Goal: Task Accomplishment & Management: Complete application form

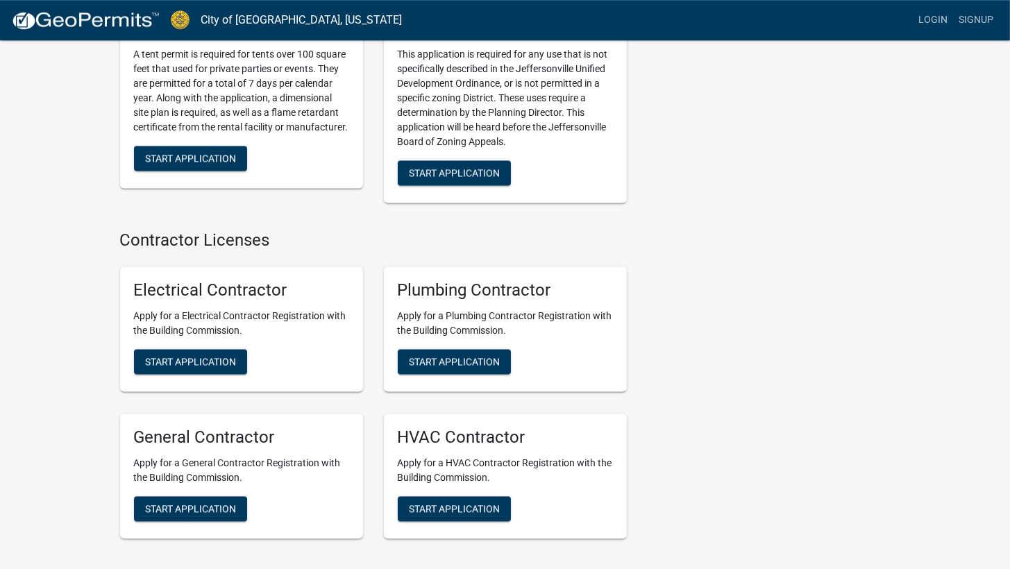
scroll to position [2814, 0]
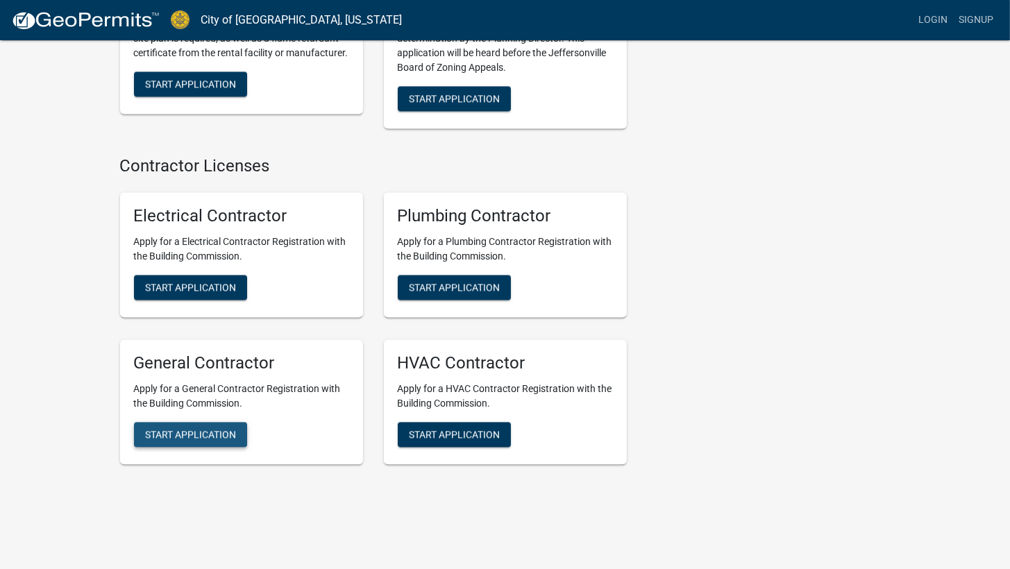
click at [164, 428] on span "Start Application" at bounding box center [190, 433] width 91 height 11
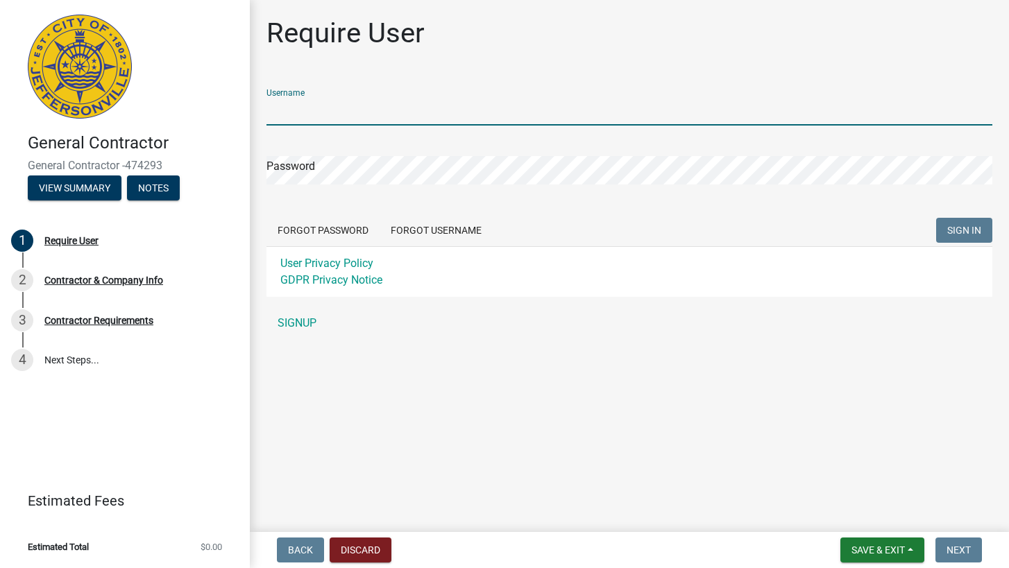
click at [368, 113] on input "Username" at bounding box center [629, 111] width 726 height 28
type input "C"
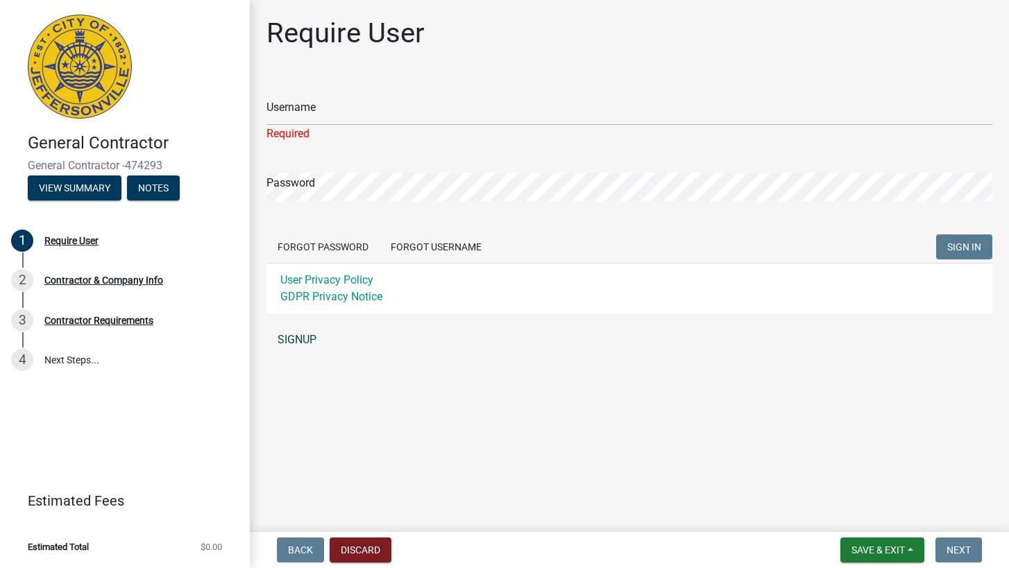
click at [293, 334] on link "SIGNUP" at bounding box center [629, 340] width 726 height 28
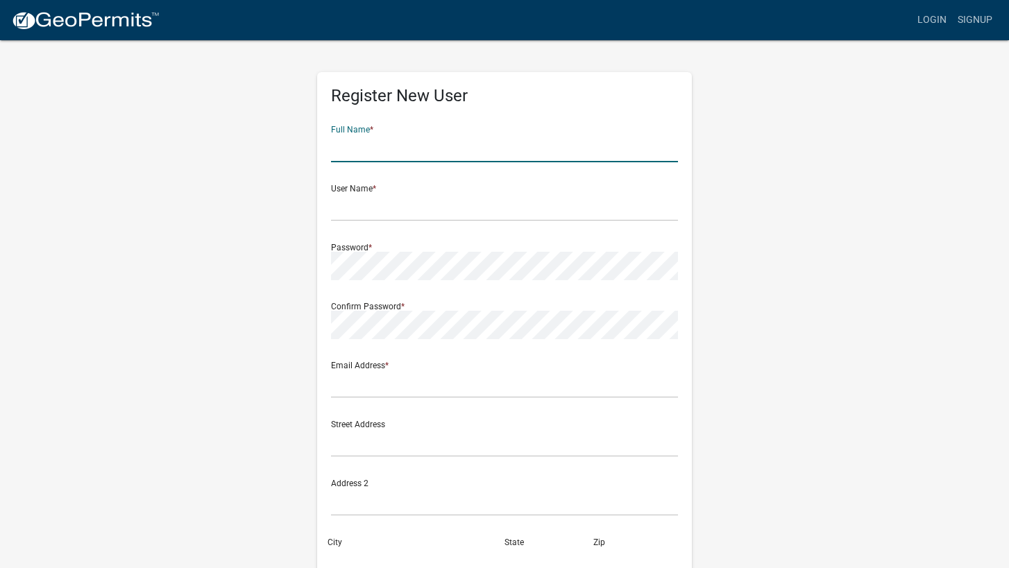
click at [407, 149] on input "text" at bounding box center [504, 148] width 347 height 28
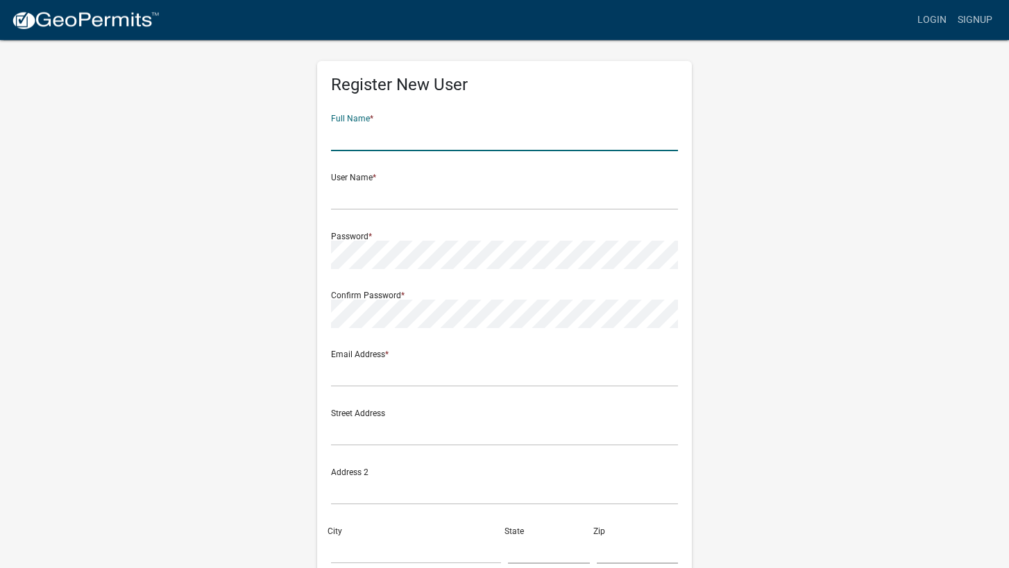
scroll to position [10, 0]
drag, startPoint x: 415, startPoint y: 134, endPoint x: 280, endPoint y: 137, distance: 134.7
click at [331, 137] on input "Mike Johnson" at bounding box center [504, 138] width 347 height 28
type input "[PERSON_NAME]"
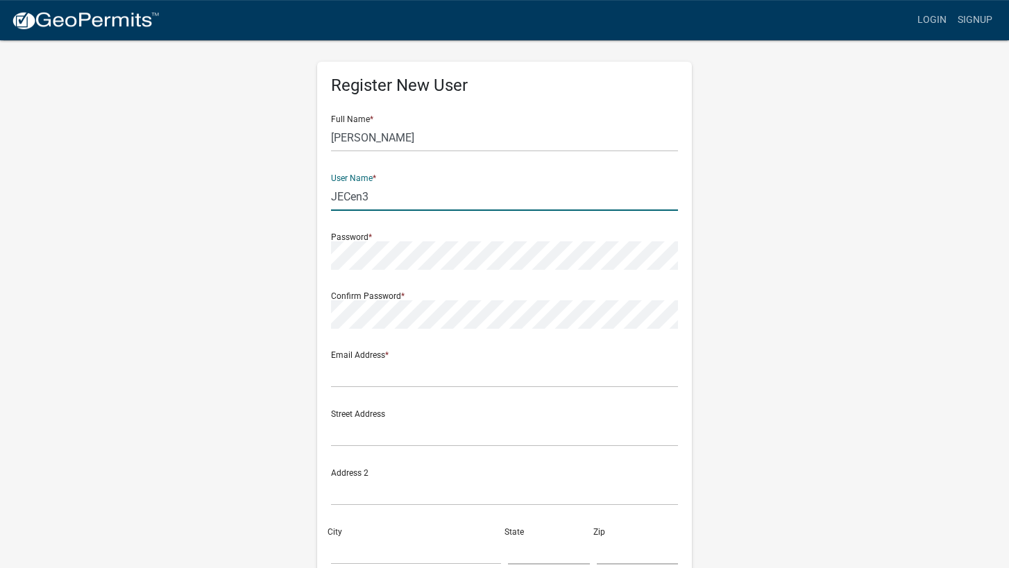
type input "JECen3"
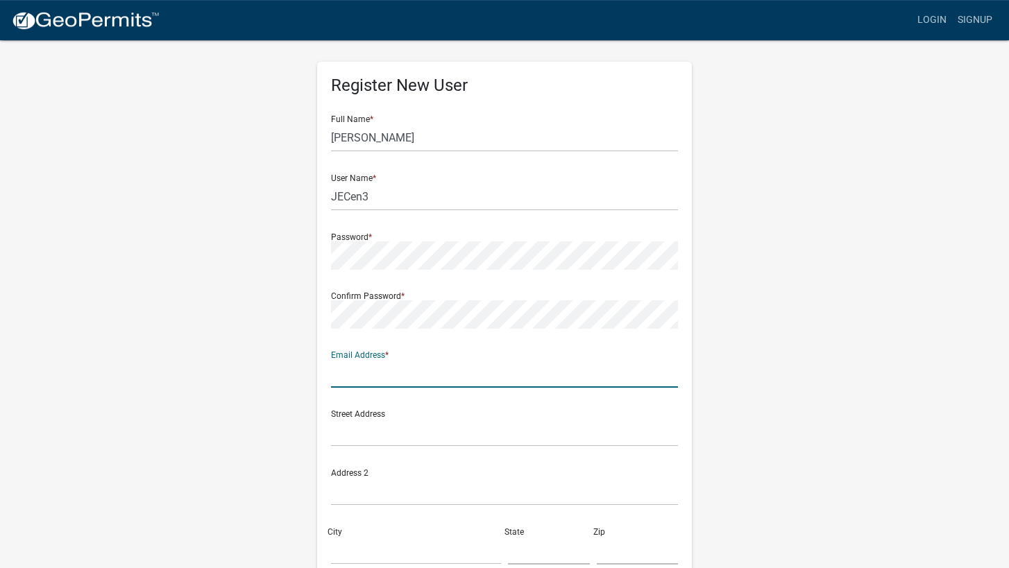
click at [424, 378] on input "text" at bounding box center [504, 373] width 347 height 28
type input "[PERSON_NAME][EMAIL_ADDRESS][PERSON_NAME][DOMAIN_NAME]"
click at [391, 427] on input "text" at bounding box center [504, 432] width 347 height 28
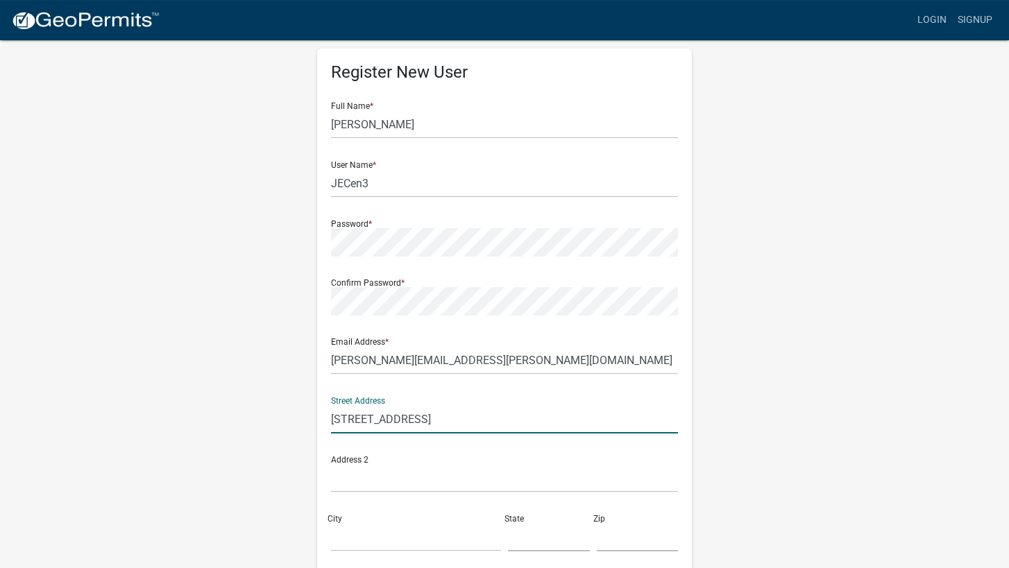
scroll to position [81, 0]
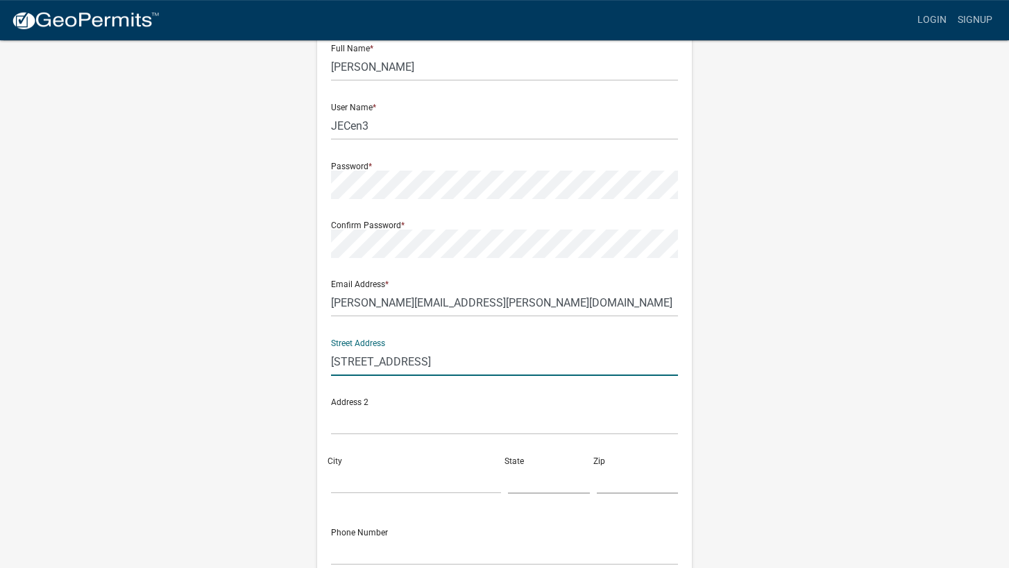
type input "[STREET_ADDRESS]"
click at [431, 483] on input "City" at bounding box center [416, 480] width 170 height 28
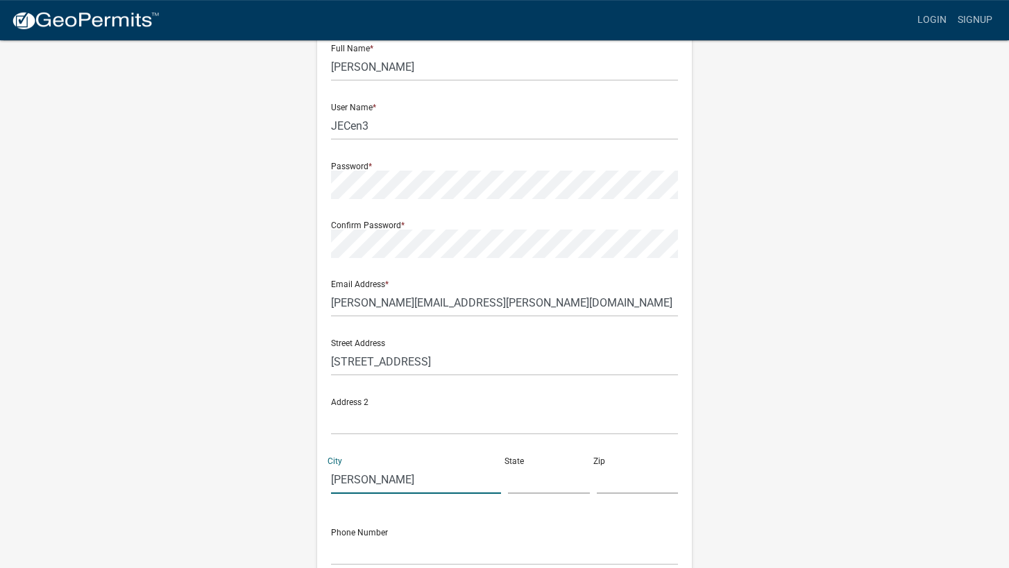
type input "[PERSON_NAME]"
type input "SC"
type input "29650"
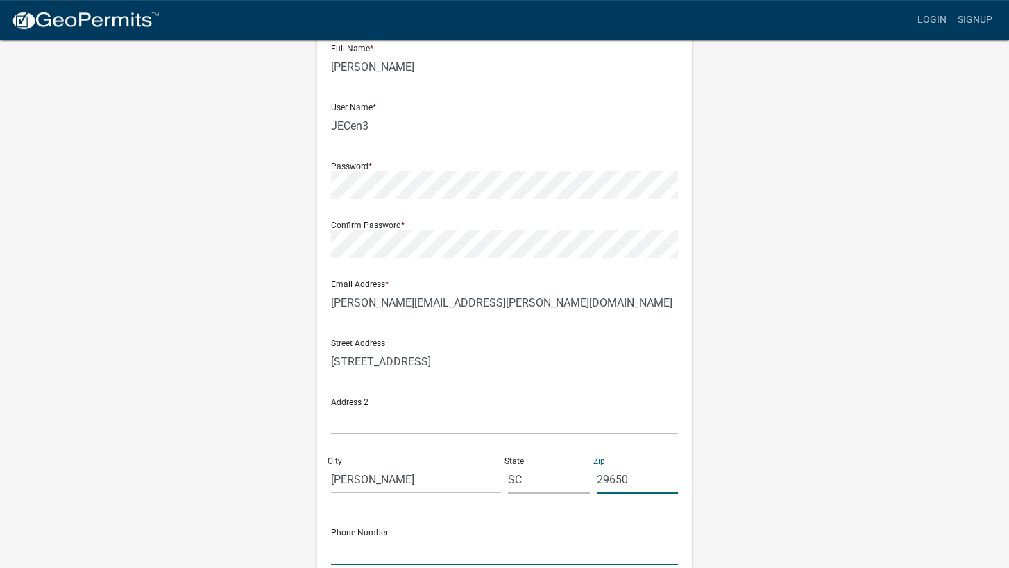
click at [391, 553] on input "text" at bounding box center [504, 551] width 347 height 28
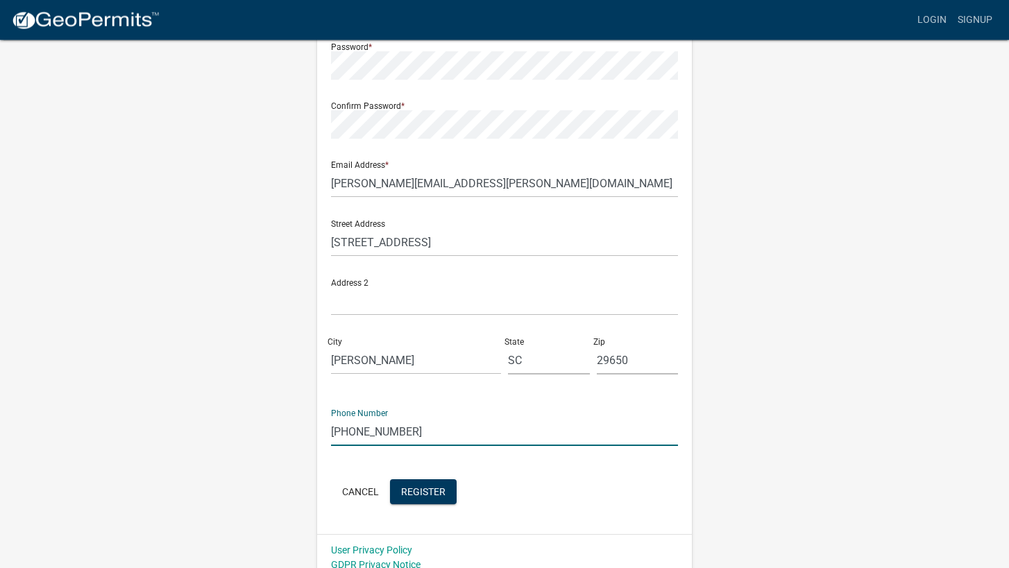
scroll to position [213, 0]
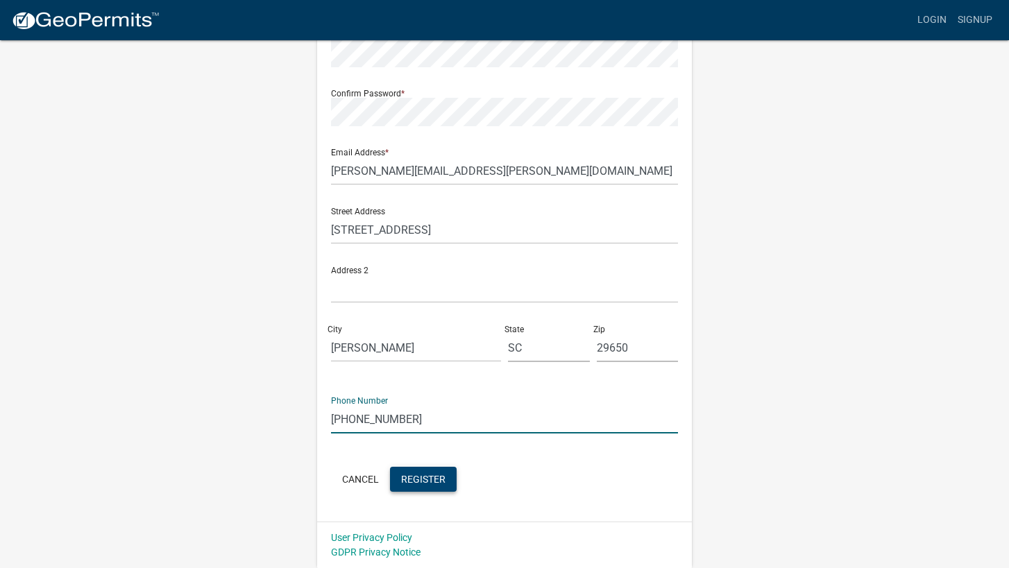
type input "[PHONE_NUMBER]"
click at [416, 477] on span "Register" at bounding box center [423, 478] width 44 height 11
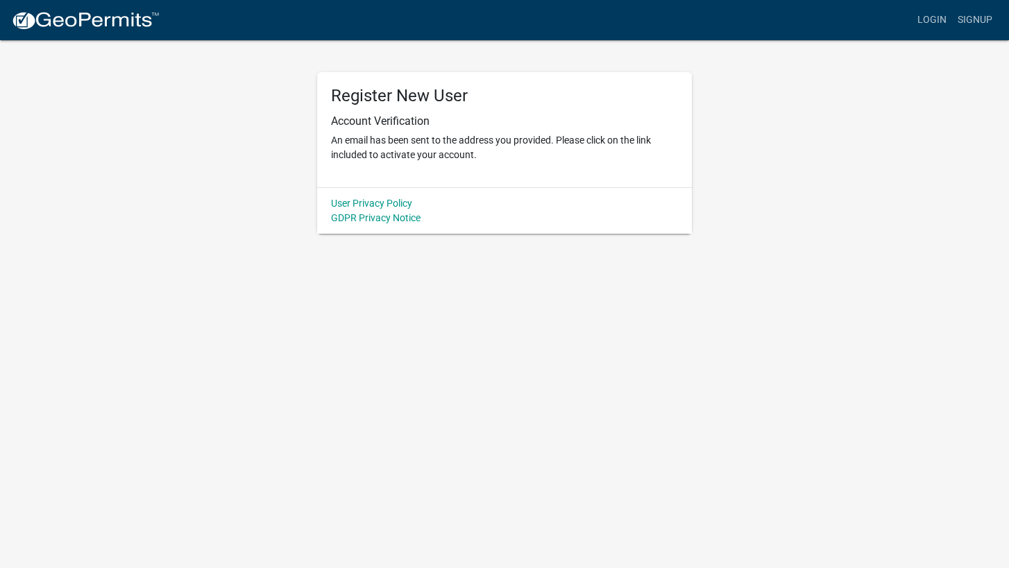
scroll to position [0, 0]
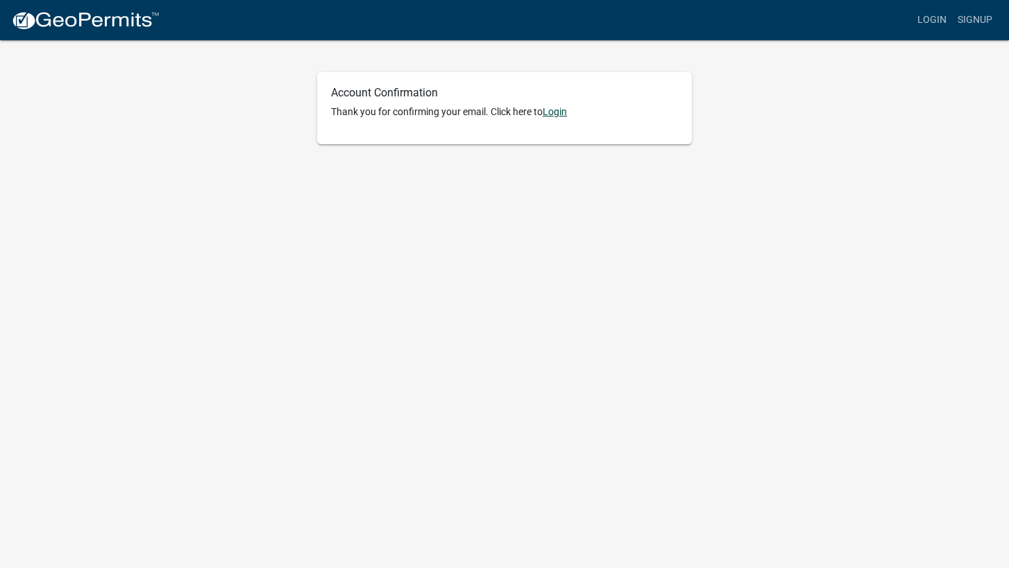
click at [567, 109] on link "Login" at bounding box center [555, 111] width 24 height 11
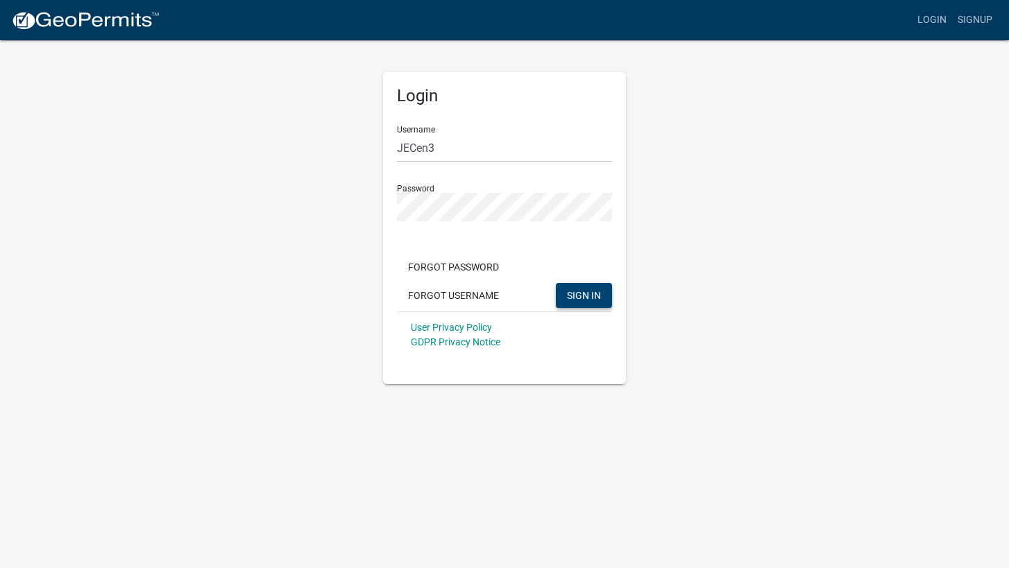
click at [583, 294] on span "SIGN IN" at bounding box center [584, 294] width 34 height 11
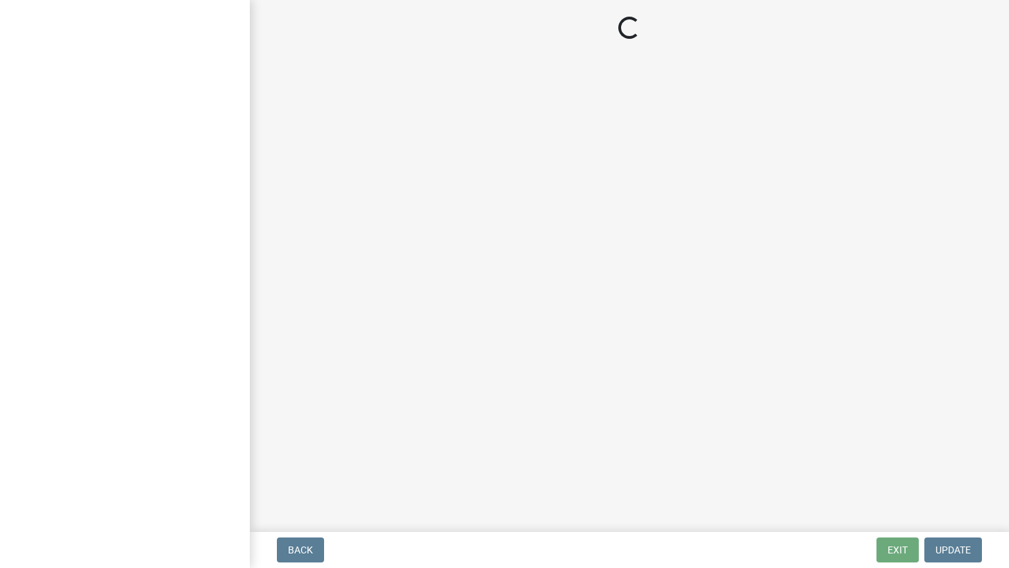
select select "SC"
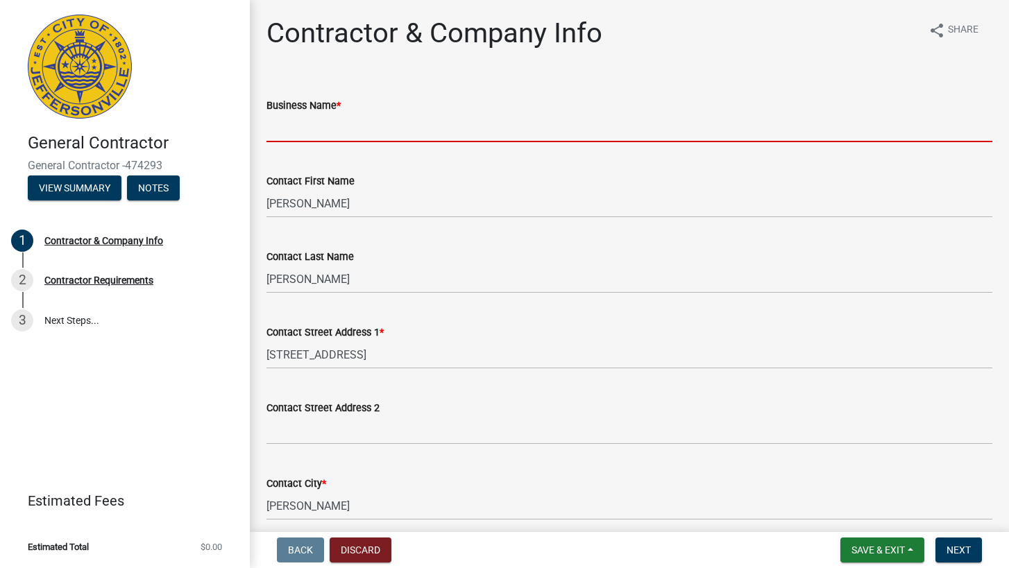
click at [518, 127] on input "Business Name *" at bounding box center [629, 128] width 726 height 28
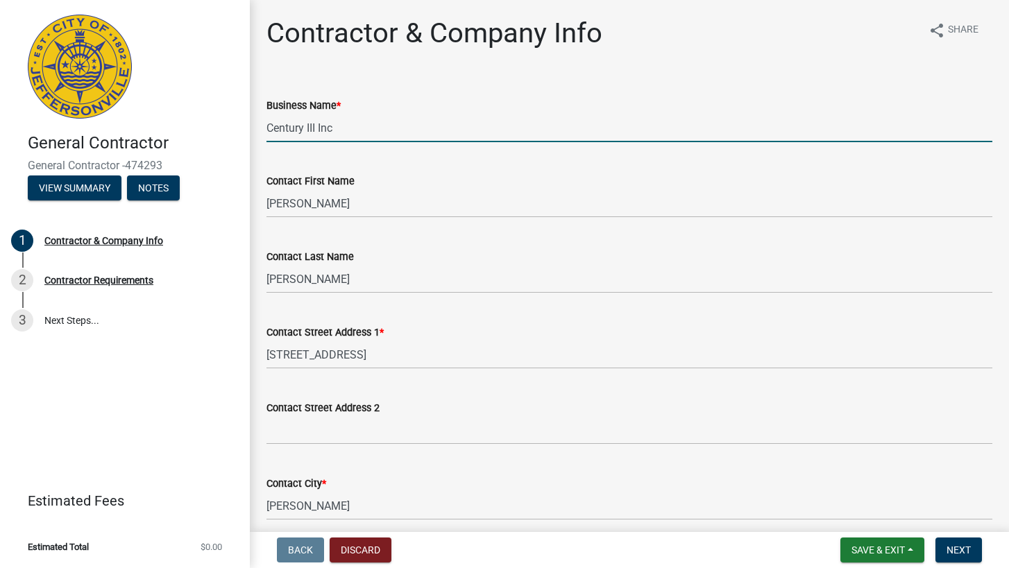
click at [315, 128] on input "Century III Inc" at bounding box center [629, 128] width 726 height 28
click at [429, 164] on div "Contact First Name John" at bounding box center [629, 185] width 726 height 65
click at [317, 128] on input "Century III, Inc" at bounding box center [629, 128] width 726 height 28
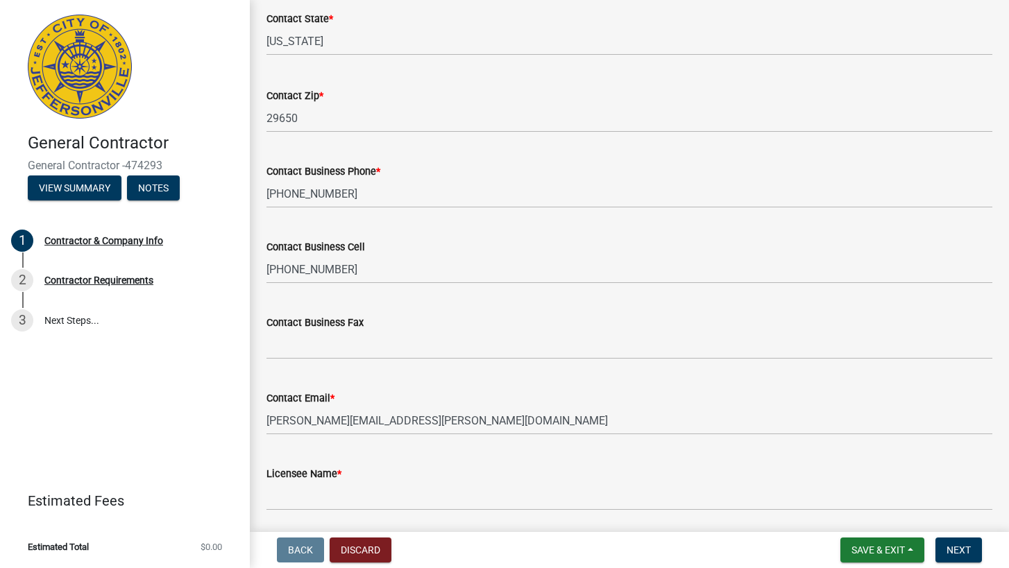
scroll to position [607, 0]
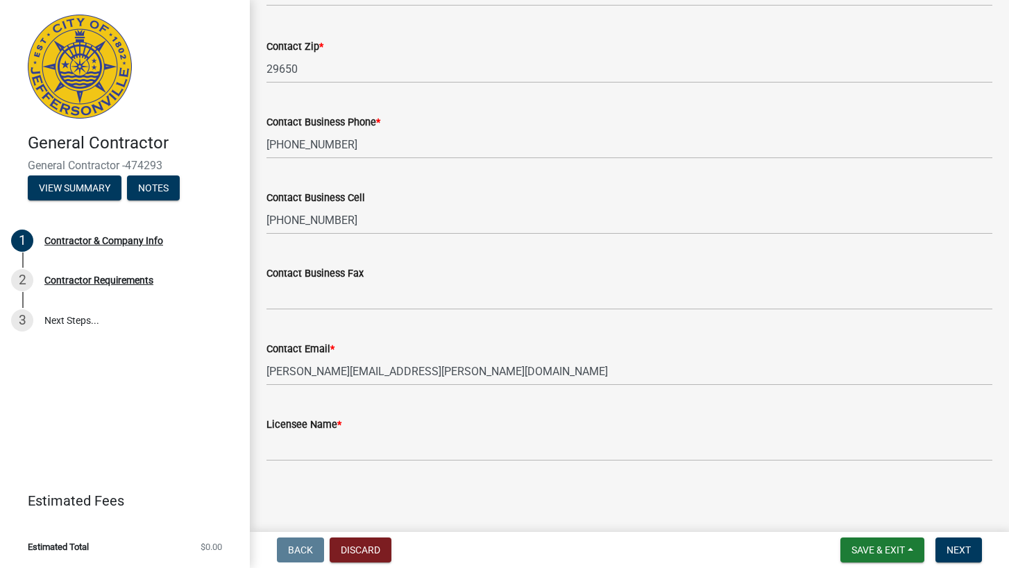
type input "Century III Inc"
click at [316, 448] on input "Licensee Name *" at bounding box center [629, 447] width 726 height 28
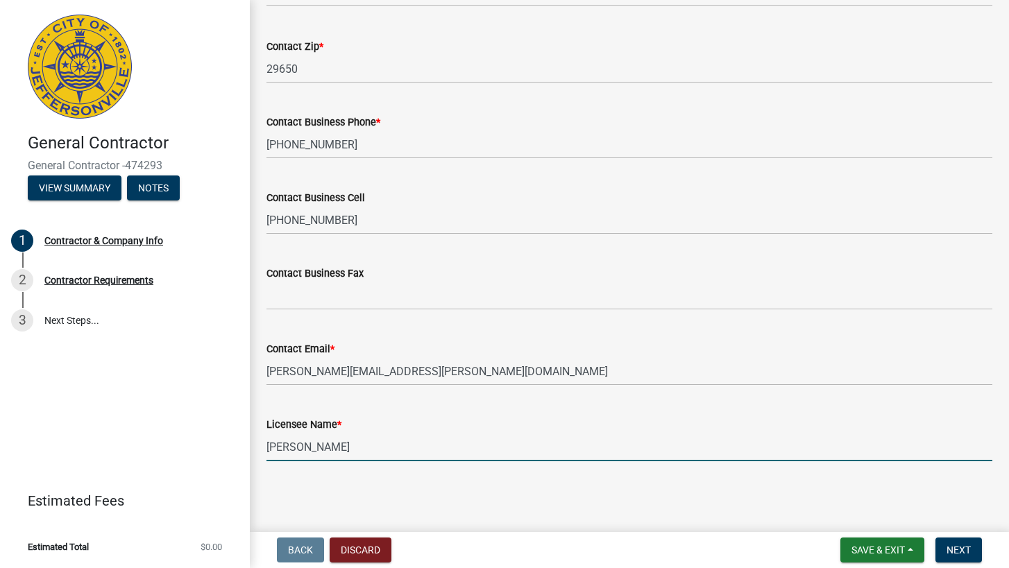
type input "[PERSON_NAME]"
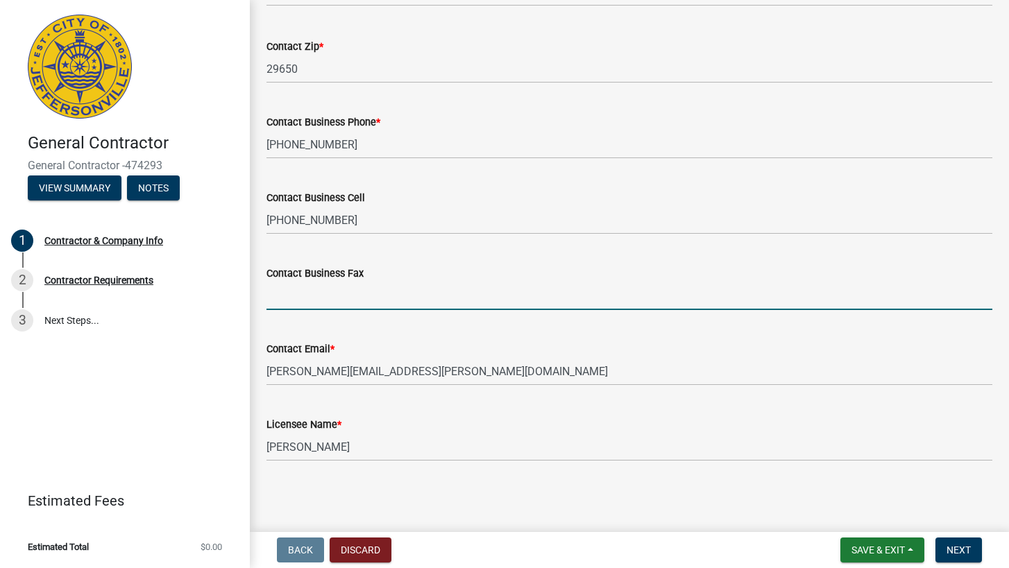
click at [349, 303] on input "Contact Business Fax" at bounding box center [629, 296] width 726 height 28
type input "[PHONE_NUMBER]"
click at [603, 339] on div "Contact Email * rebecca.rovner@century3inc.com" at bounding box center [629, 353] width 726 height 65
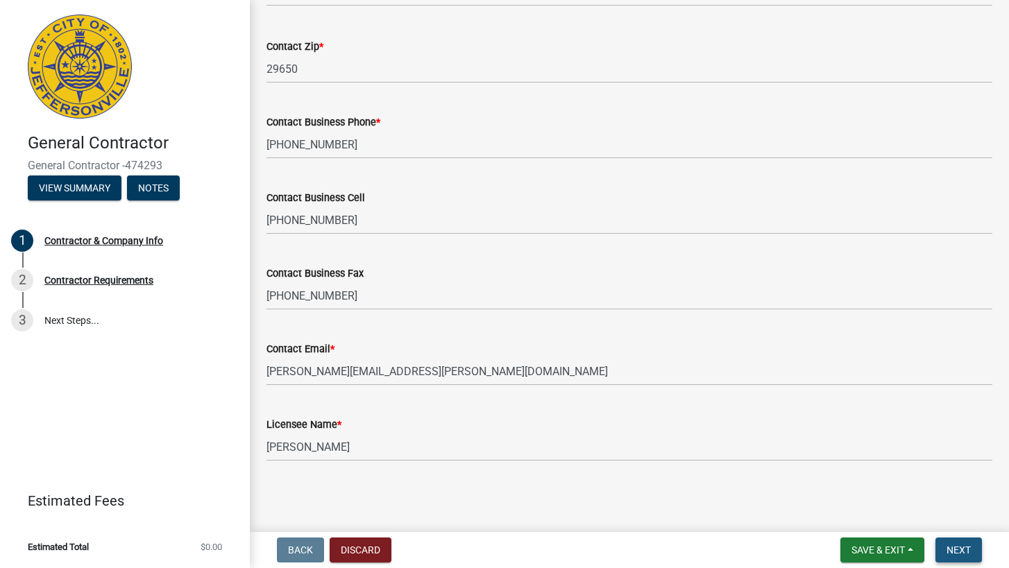
click at [963, 550] on span "Next" at bounding box center [959, 550] width 24 height 11
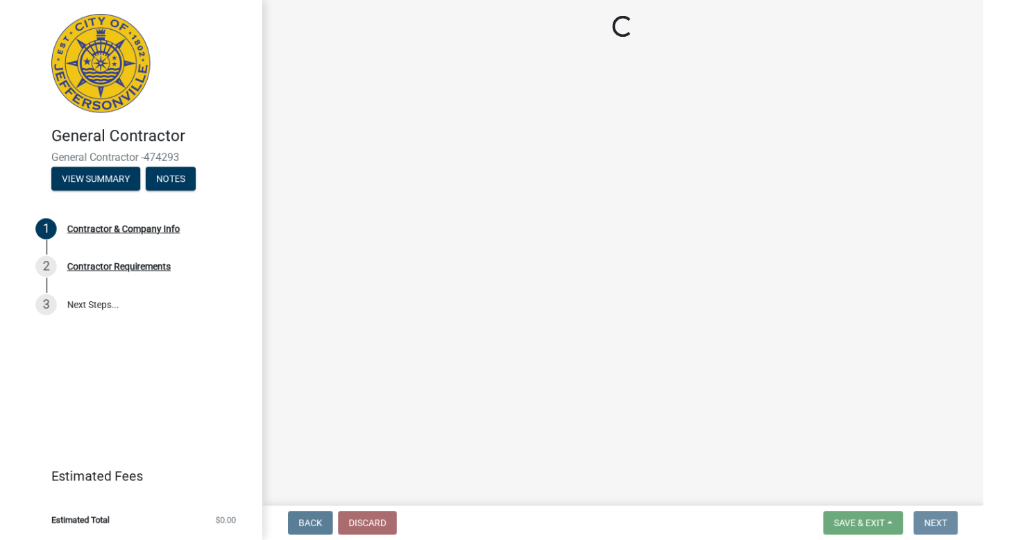
scroll to position [0, 0]
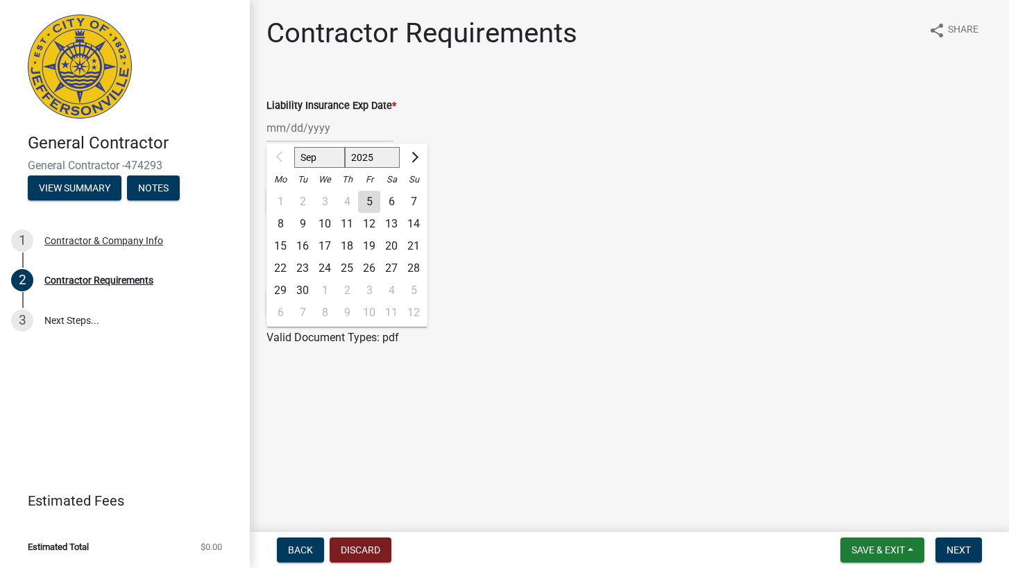
click at [311, 133] on input "Liability Insurance Exp Date *" at bounding box center [329, 128] width 127 height 28
click at [409, 153] on button "Next month" at bounding box center [413, 157] width 17 height 22
select select "12"
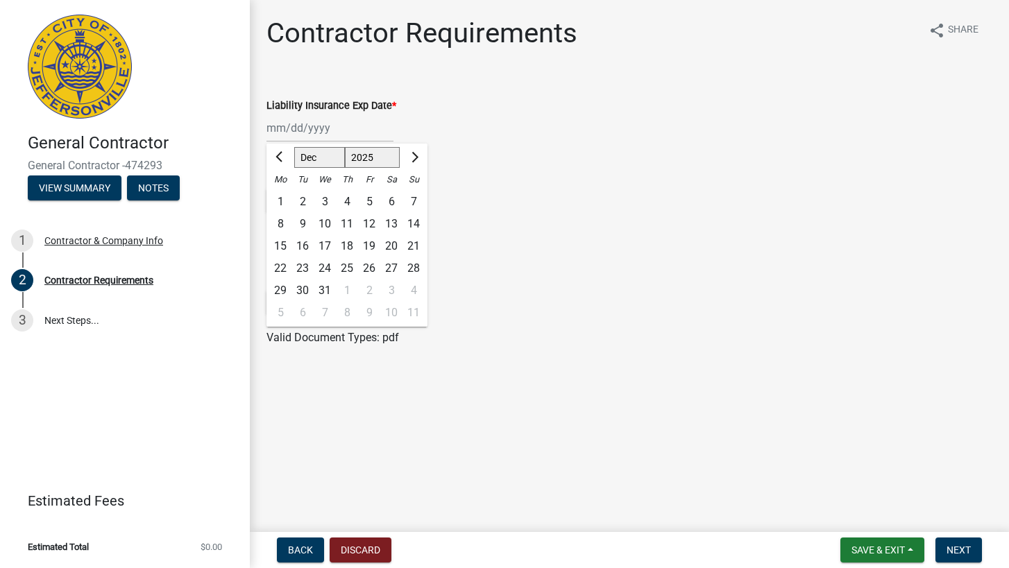
click at [328, 290] on div "31" at bounding box center [325, 291] width 22 height 22
type input "[DATE]"
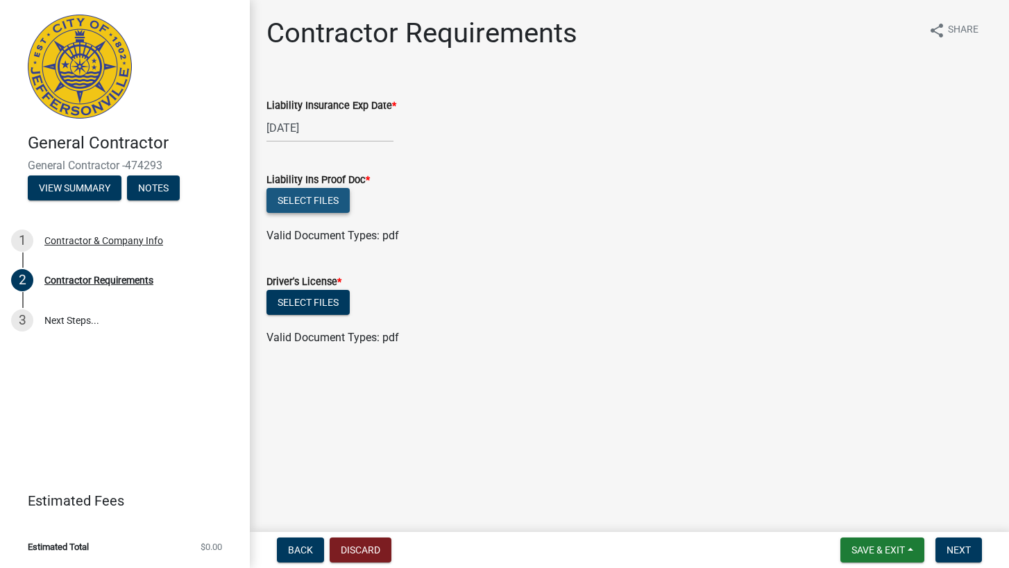
click at [308, 196] on button "Select files" at bounding box center [307, 200] width 83 height 25
click at [621, 307] on div "Select files" at bounding box center [629, 304] width 726 height 28
click at [294, 550] on span "Back" at bounding box center [300, 550] width 25 height 11
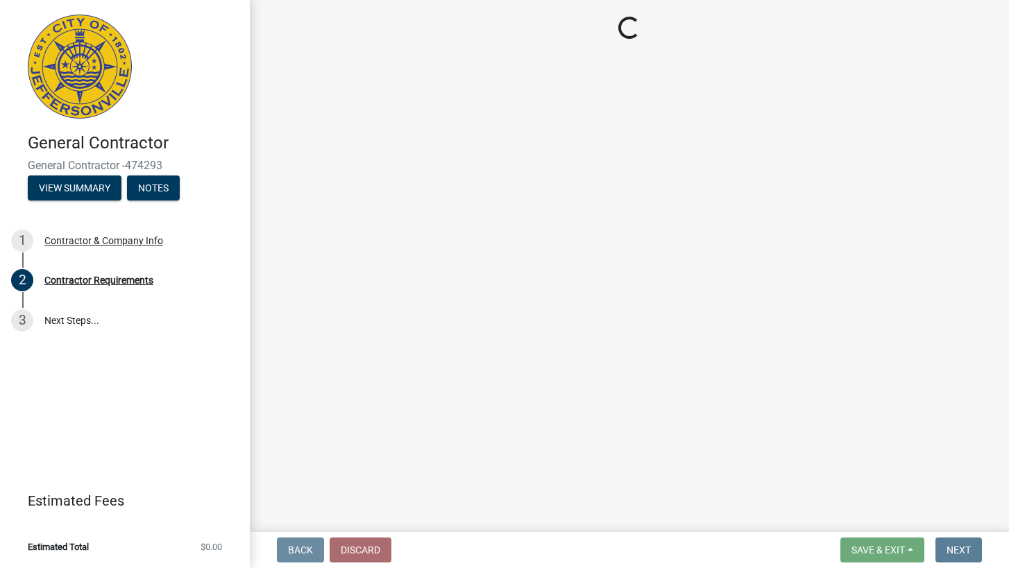
select select "SC"
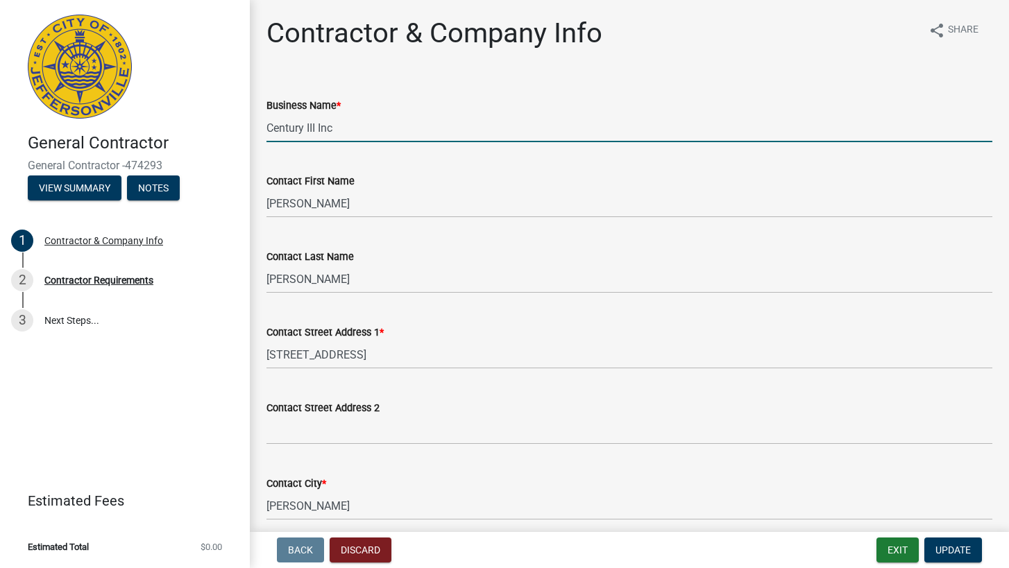
click at [316, 133] on input "Century III Inc" at bounding box center [629, 128] width 726 height 28
click at [358, 124] on input "Century III, Inc" at bounding box center [629, 128] width 726 height 28
type input "Century III, Inc."
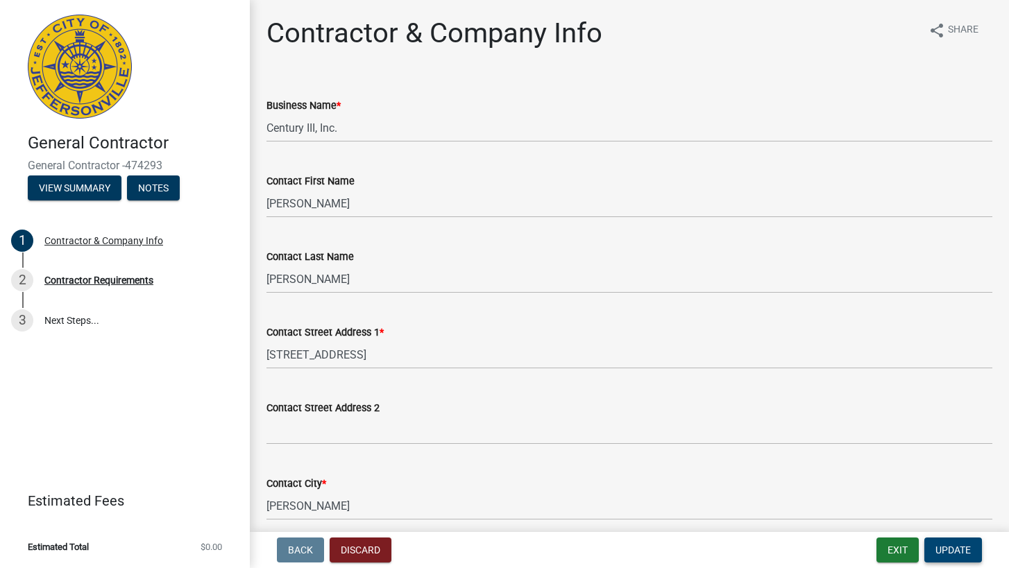
click at [960, 550] on span "Update" at bounding box center [952, 550] width 35 height 11
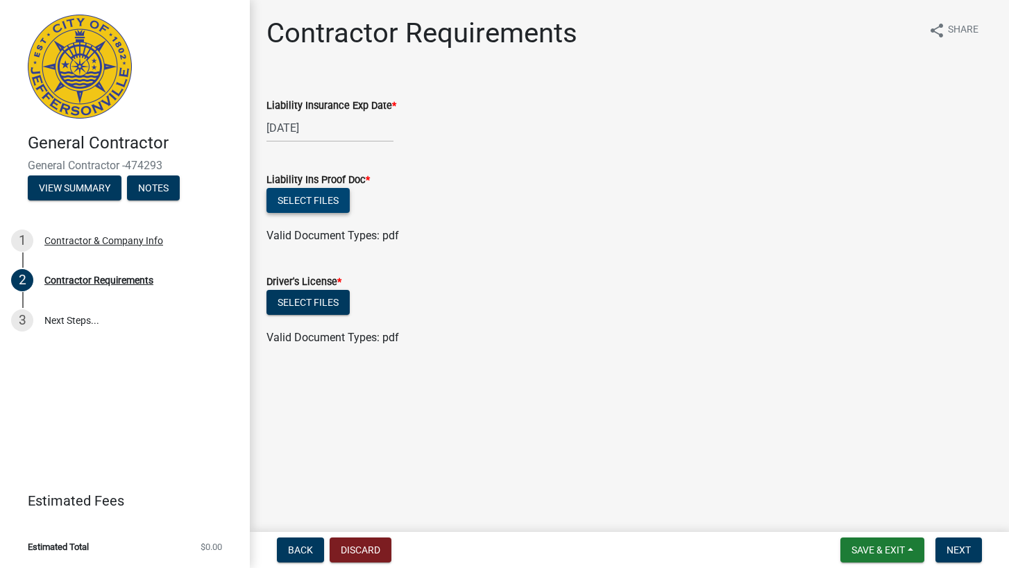
click at [312, 201] on button "Select files" at bounding box center [307, 200] width 83 height 25
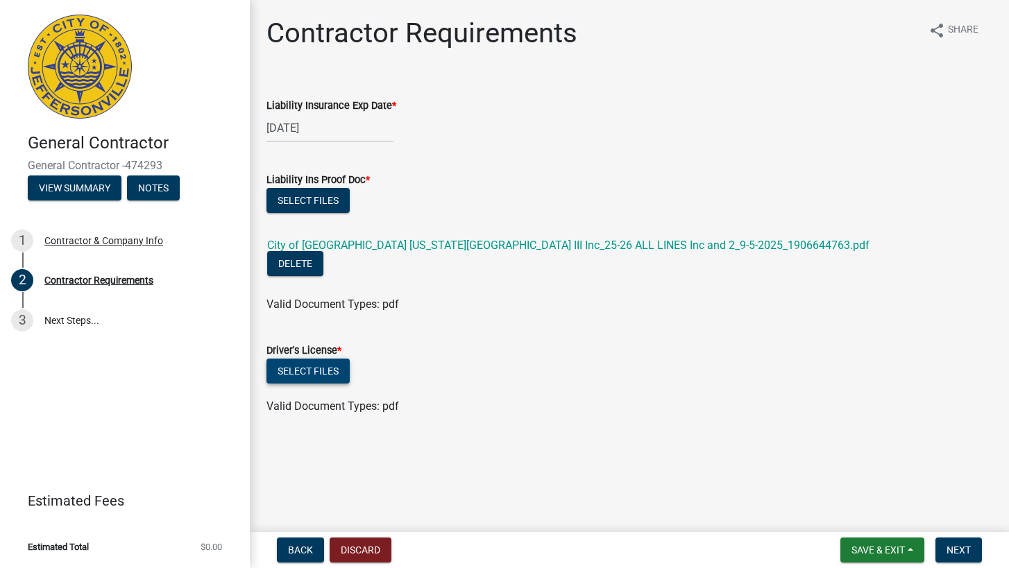
click at [315, 359] on button "Select files" at bounding box center [307, 371] width 83 height 25
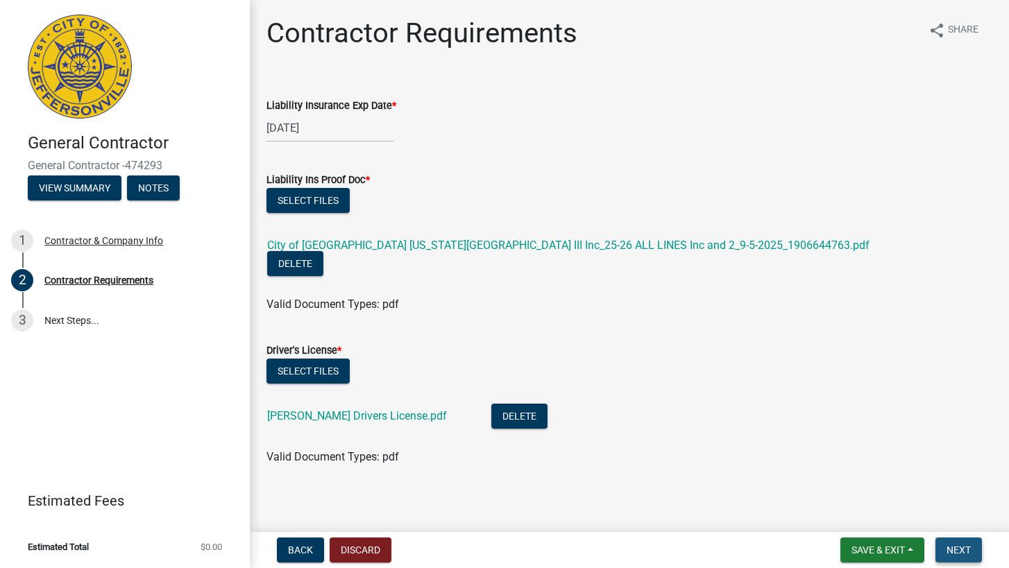
click at [961, 549] on span "Next" at bounding box center [959, 550] width 24 height 11
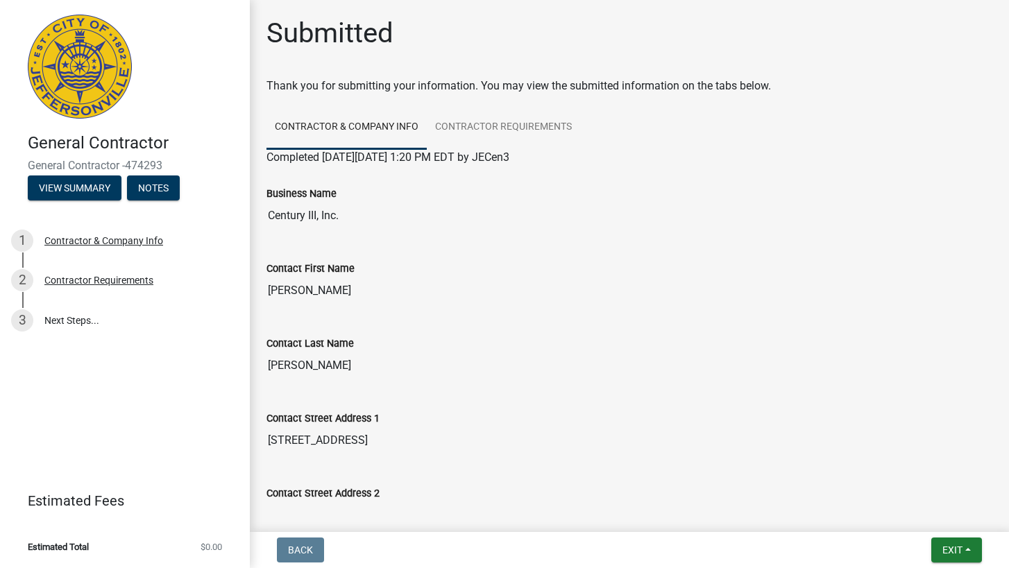
click at [598, 471] on wm-app "General Contractor General Contractor -474293 View Summary Notes 1 Contractor &…" at bounding box center [504, 284] width 1009 height 568
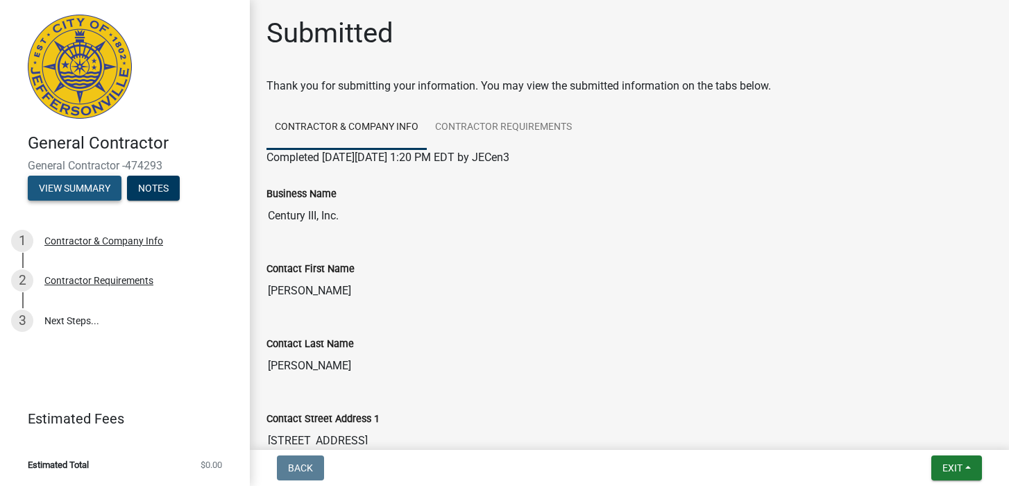
click at [87, 183] on button "View Summary" at bounding box center [75, 188] width 94 height 25
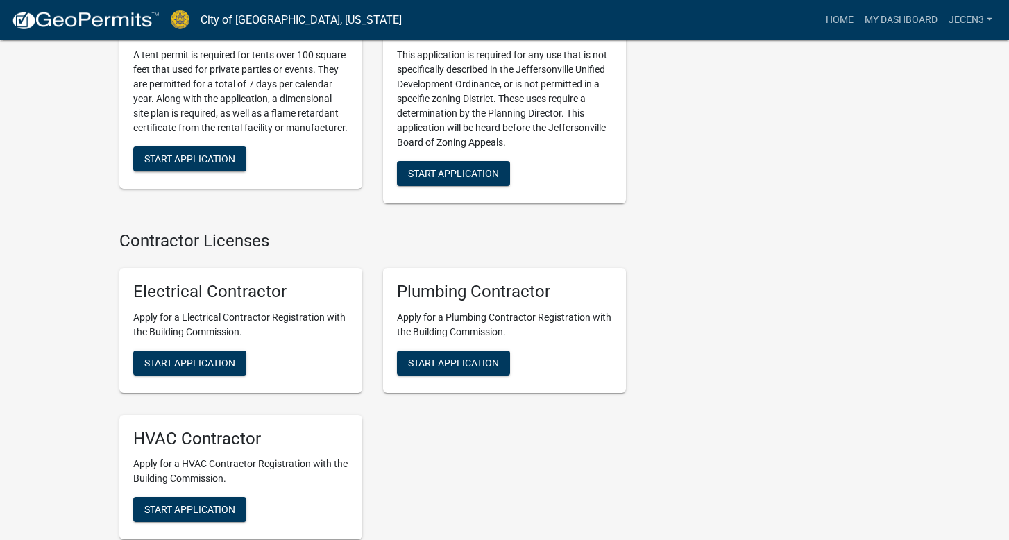
scroll to position [3047, 0]
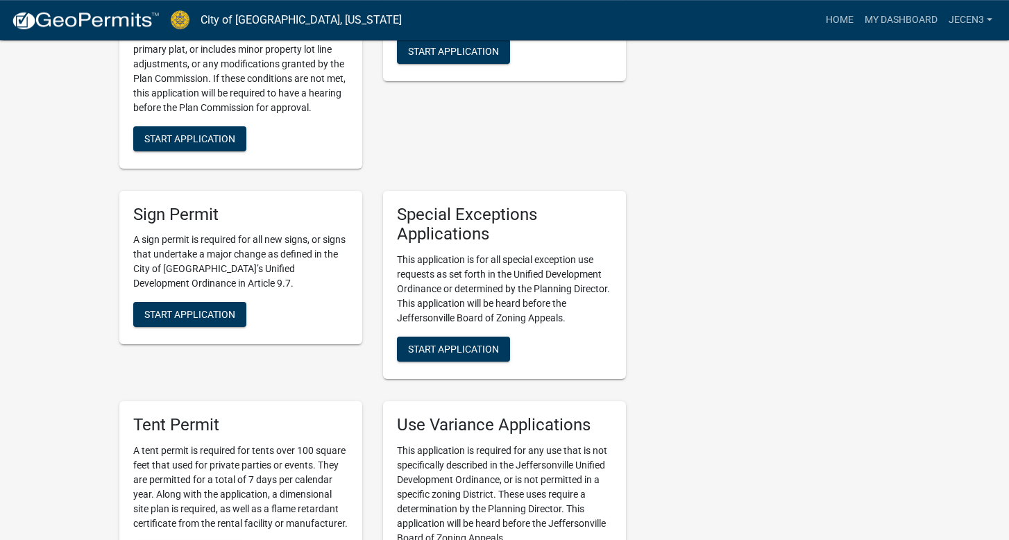
scroll to position [2542, 0]
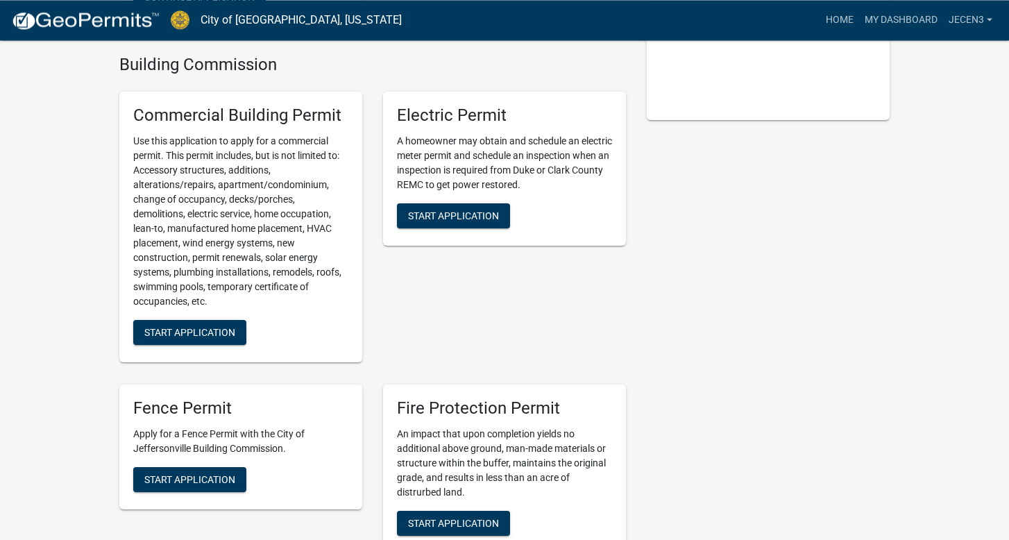
scroll to position [267, 0]
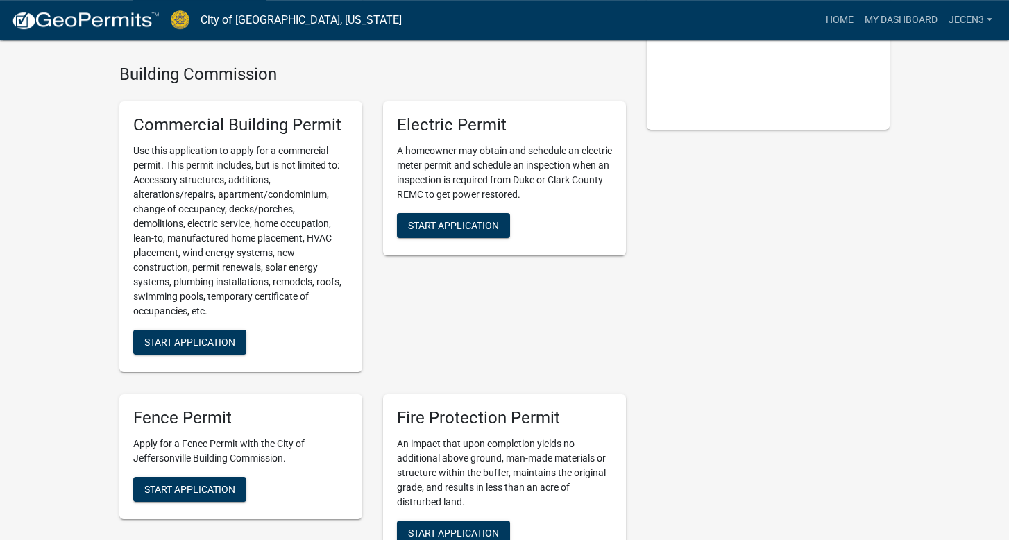
drag, startPoint x: 997, startPoint y: 394, endPoint x: 995, endPoint y: 367, distance: 27.1
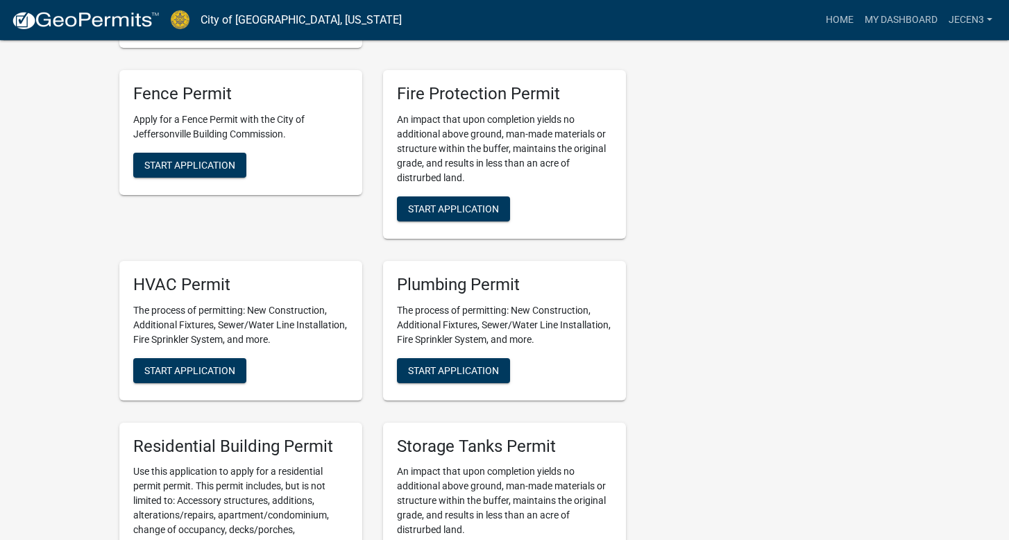
scroll to position [601, 0]
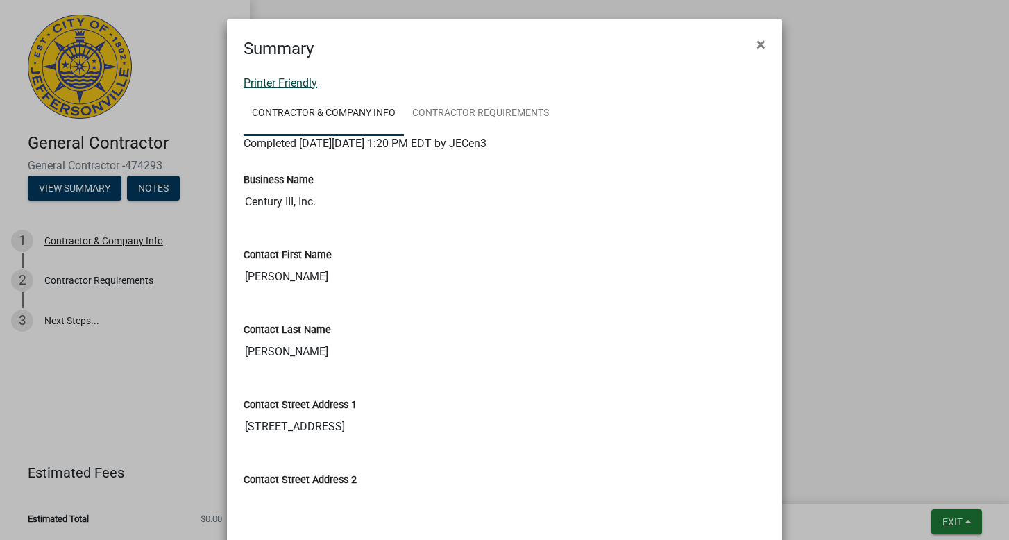
click at [267, 82] on link "Printer Friendly" at bounding box center [281, 82] width 74 height 13
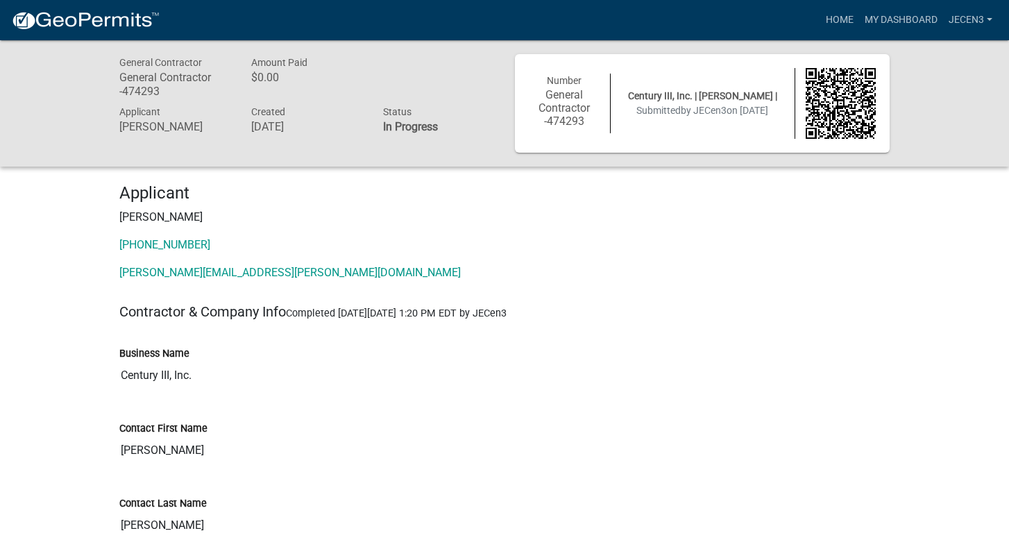
click at [434, 238] on p "[PHONE_NUMBER]" at bounding box center [504, 245] width 770 height 17
